Goal: Information Seeking & Learning: Learn about a topic

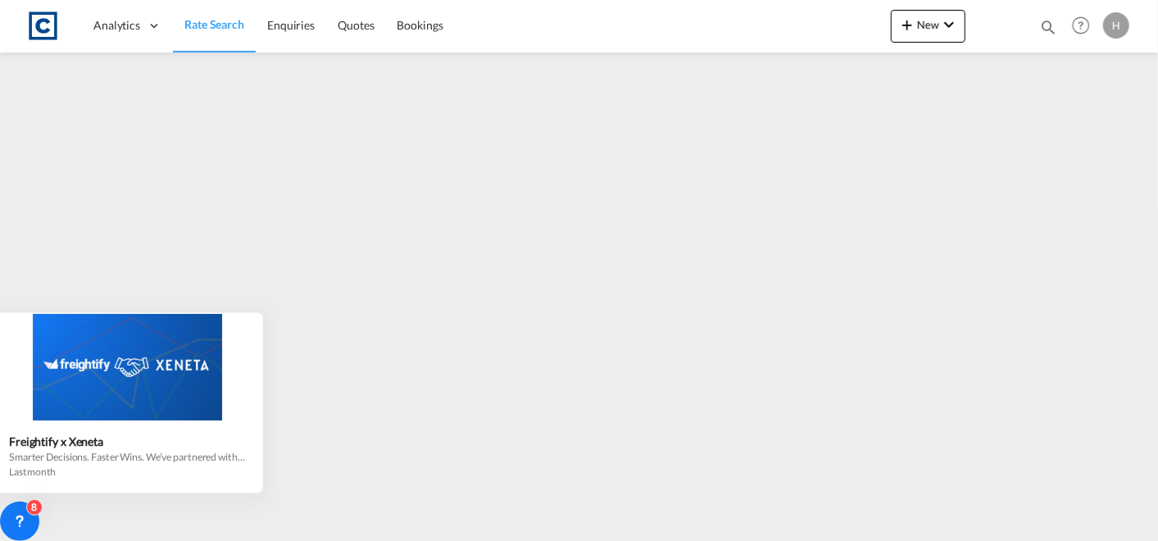
click at [217, 442] on div "Freightify x Xeneta" at bounding box center [127, 441] width 236 height 14
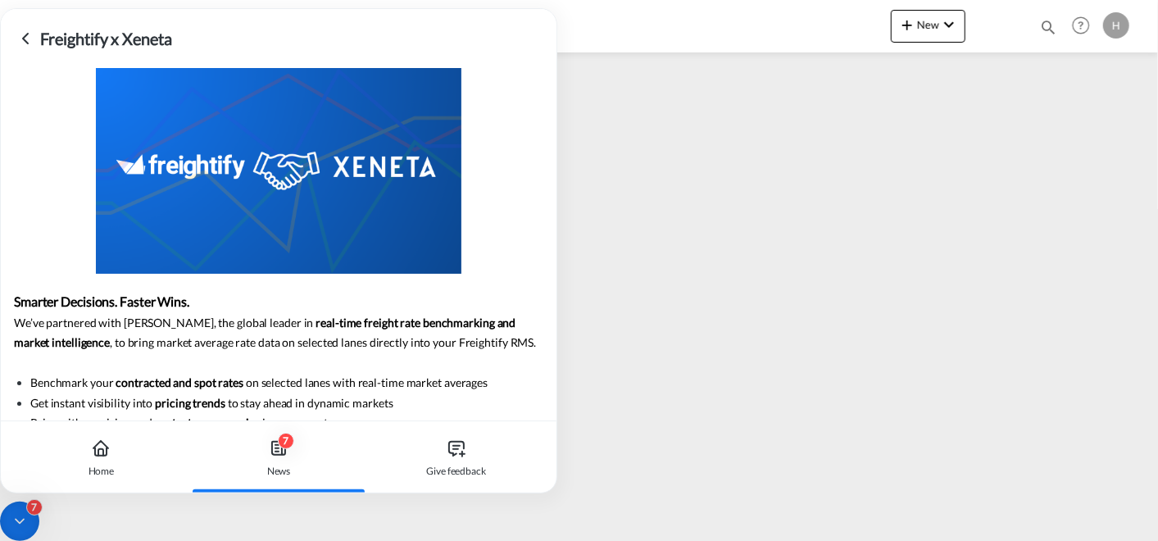
click at [628, 16] on div "Analytics Dashboard Rate Search Enquiries Quotes Bookings New Quote Bookings" at bounding box center [579, 25] width 1108 height 51
click at [25, 31] on icon at bounding box center [26, 39] width 20 height 20
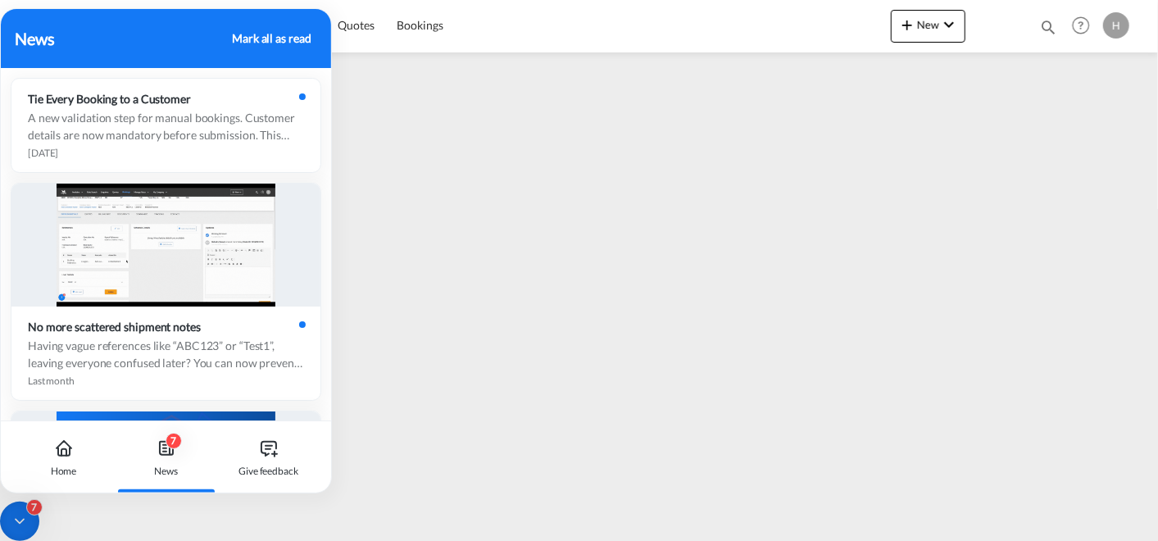
click at [484, 398] on iframe at bounding box center [579, 290] width 1158 height 476
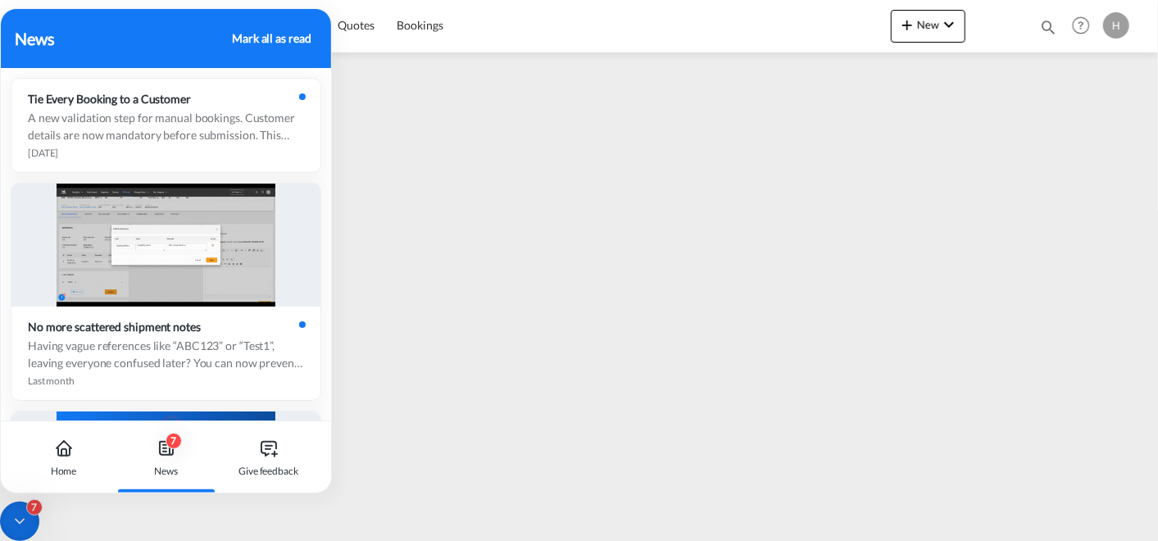
click at [27, 516] on icon at bounding box center [19, 521] width 16 height 16
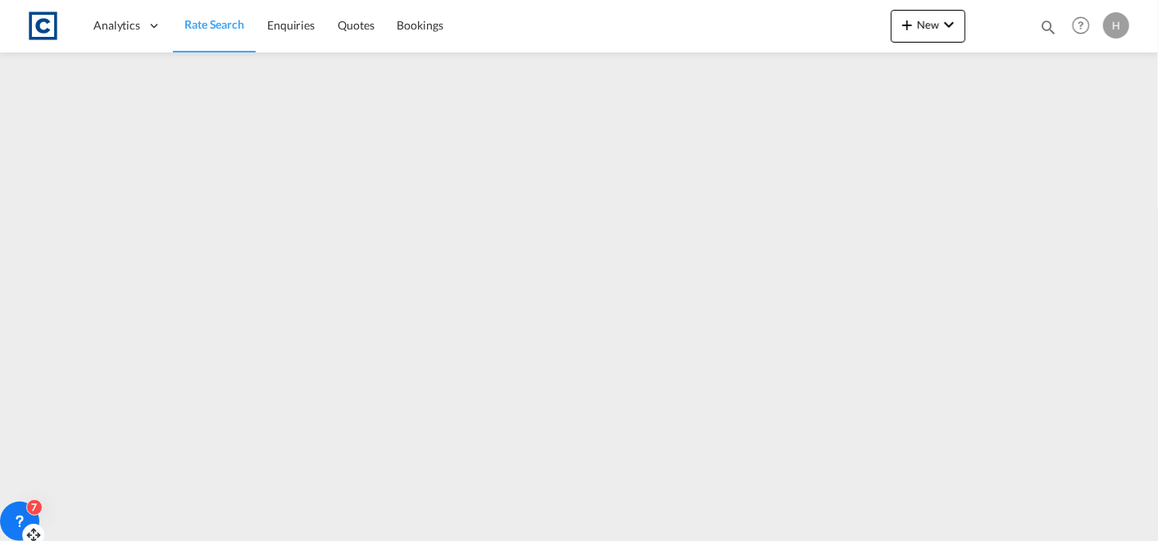
click at [557, 339] on iframe at bounding box center [579, 290] width 1158 height 476
